Goal: Transaction & Acquisition: Book appointment/travel/reservation

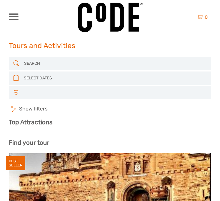
select select
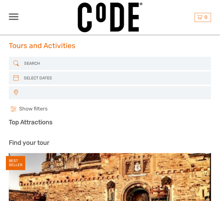
select select
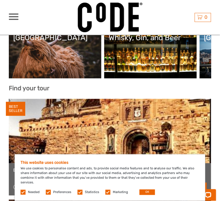
scroll to position [116, 0]
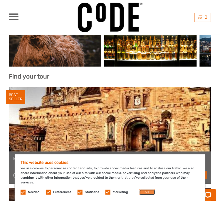
click at [144, 194] on button "OK" at bounding box center [147, 193] width 16 height 6
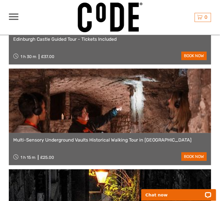
scroll to position [237, 0]
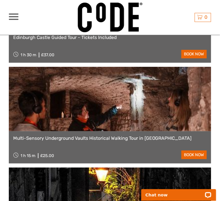
click at [164, 127] on link at bounding box center [110, 99] width 202 height 65
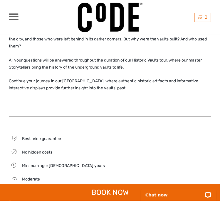
scroll to position [351, 0]
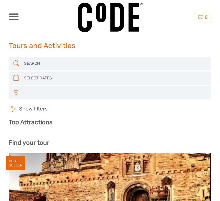
select select
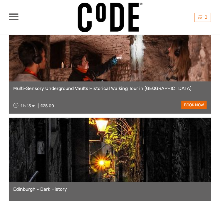
select select
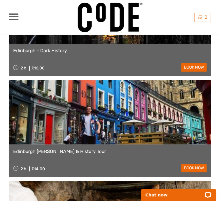
scroll to position [426, 0]
click at [149, 152] on link "Edinburgh [PERSON_NAME] & History Tour" at bounding box center [109, 152] width 193 height 6
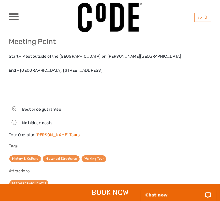
scroll to position [482, 0]
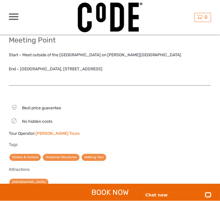
click at [50, 131] on link "[PERSON_NAME] Tours" at bounding box center [57, 133] width 44 height 5
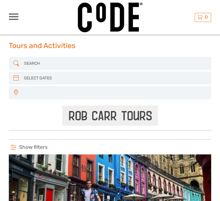
select select
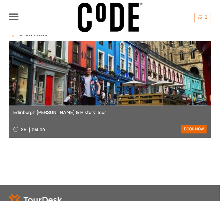
select select
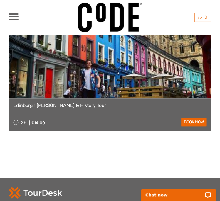
scroll to position [120, 0]
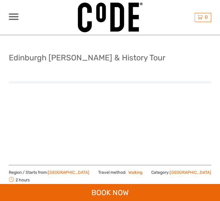
scroll to position [482, 0]
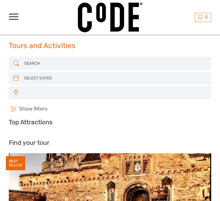
select select
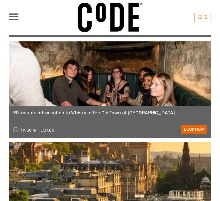
select select
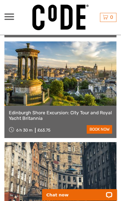
scroll to position [969, 0]
click at [65, 120] on link "Edinburgh Shore Excursion: City Tour and Royal Yacht Britannia" at bounding box center [60, 116] width 103 height 11
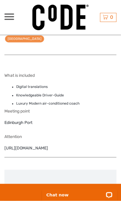
scroll to position [626, 0]
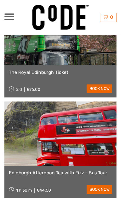
scroll to position [1465, 0]
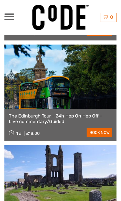
select select
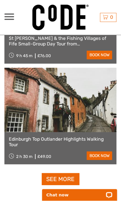
scroll to position [1851, 0]
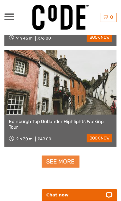
click at [71, 159] on link "See more" at bounding box center [61, 162] width 38 height 12
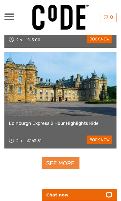
scroll to position [3603, 0]
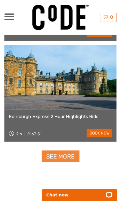
click at [70, 159] on link "See more" at bounding box center [61, 157] width 38 height 12
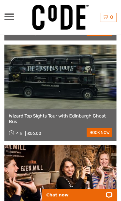
scroll to position [4410, 0]
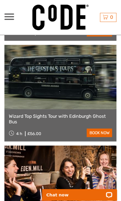
click at [65, 124] on link "Wizard Top Sights Tour with Edinburgh Ghost Bus" at bounding box center [60, 119] width 103 height 11
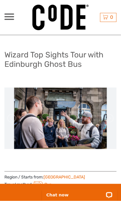
scroll to position [3, 0]
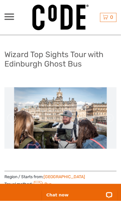
click at [73, 143] on img at bounding box center [60, 118] width 92 height 62
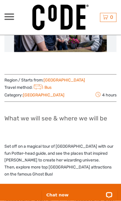
scroll to position [99, 0]
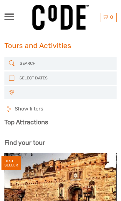
select select
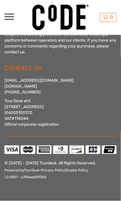
select select
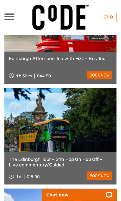
scroll to position [1629, 0]
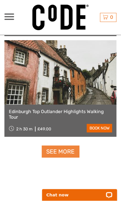
click at [72, 154] on link "See more" at bounding box center [61, 152] width 38 height 12
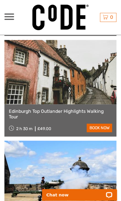
scroll to position [3603, 0]
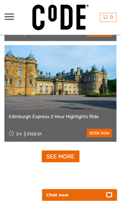
click at [11, 8] on div "GBP GBP € $ EN English Español Deutsch Tours Multi-day tours More Travel Articl…" at bounding box center [18, 17] width 28 height 33
click at [11, 17] on span at bounding box center [9, 16] width 10 height 1
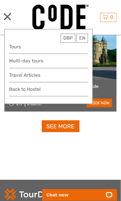
scroll to position [3633, 0]
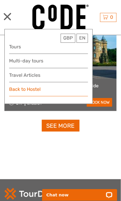
click at [35, 91] on link "Back to Hostel" at bounding box center [48, 90] width 79 height 11
